Goal: Task Accomplishment & Management: Use online tool/utility

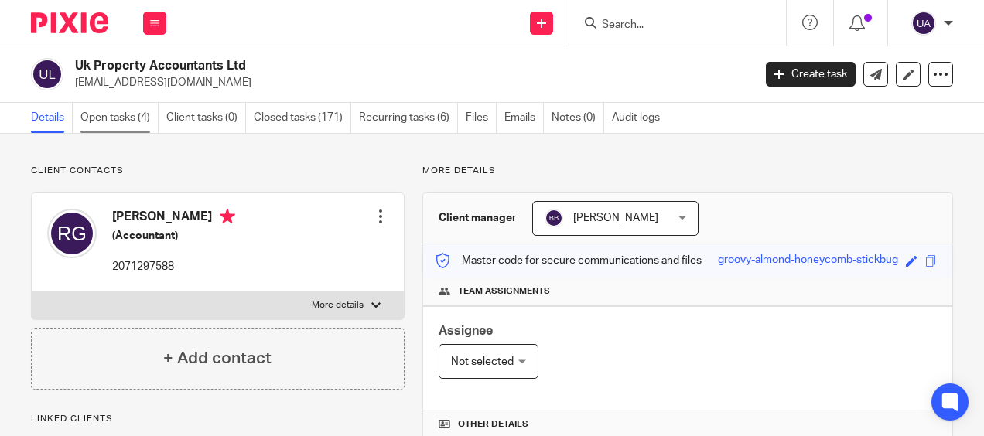
click at [126, 124] on link "Open tasks (4)" at bounding box center [119, 118] width 78 height 30
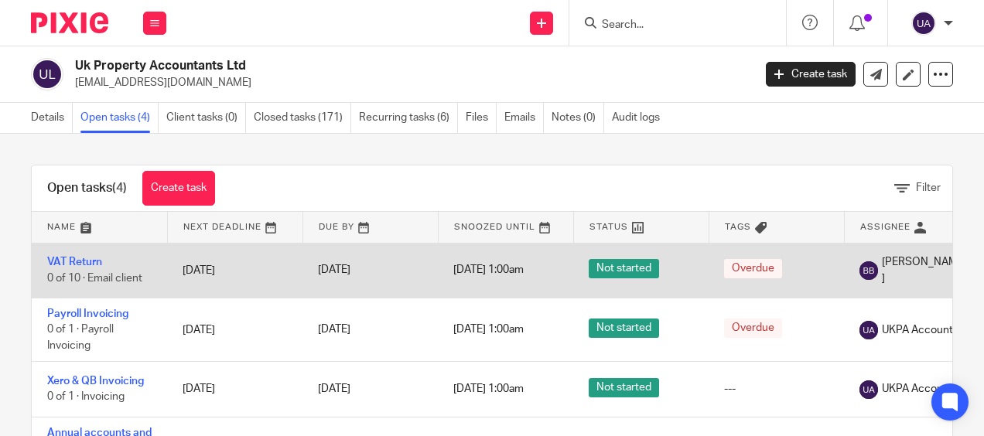
click at [74, 255] on td "VAT Return 0 of 10 · Email client" at bounding box center [99, 270] width 135 height 55
click at [68, 261] on link "VAT Return" at bounding box center [74, 262] width 55 height 11
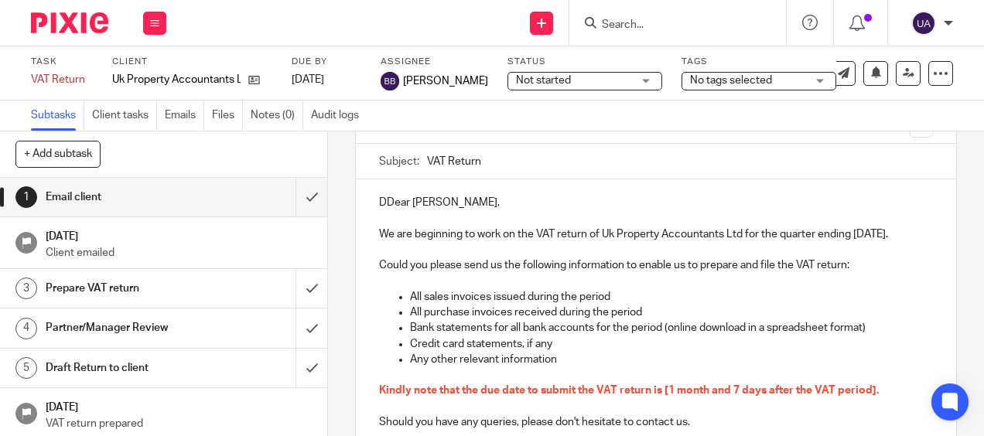
scroll to position [128, 0]
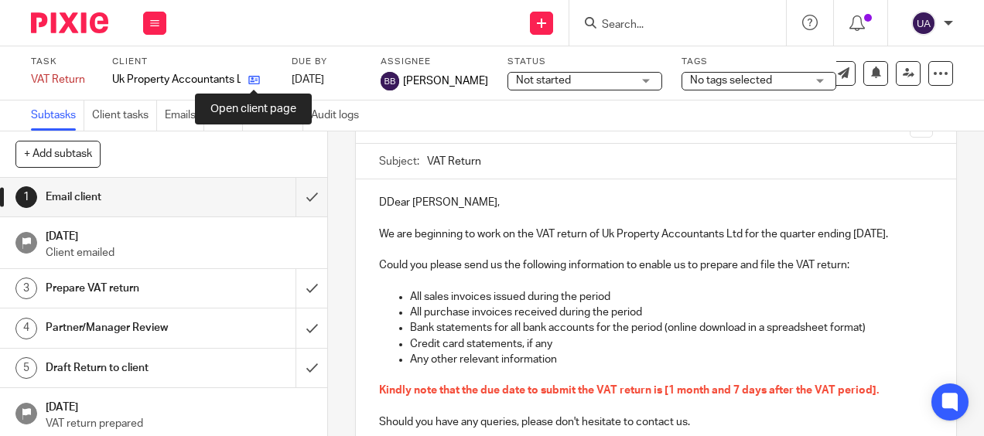
click at [251, 77] on icon at bounding box center [254, 80] width 12 height 12
